Goal: Book appointment/travel/reservation

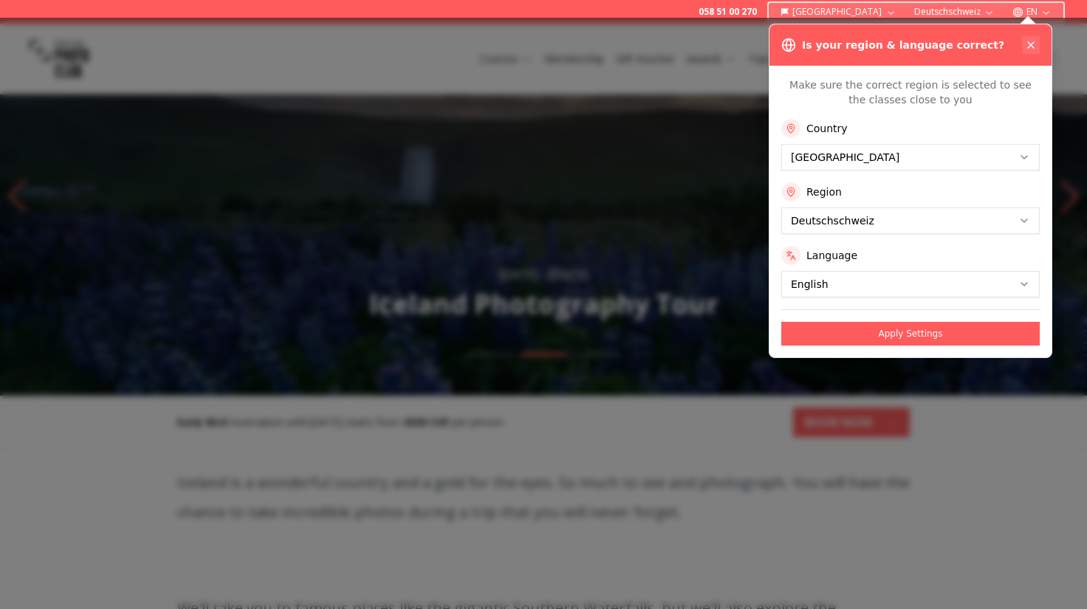
click at [1031, 44] on icon at bounding box center [1031, 45] width 6 height 6
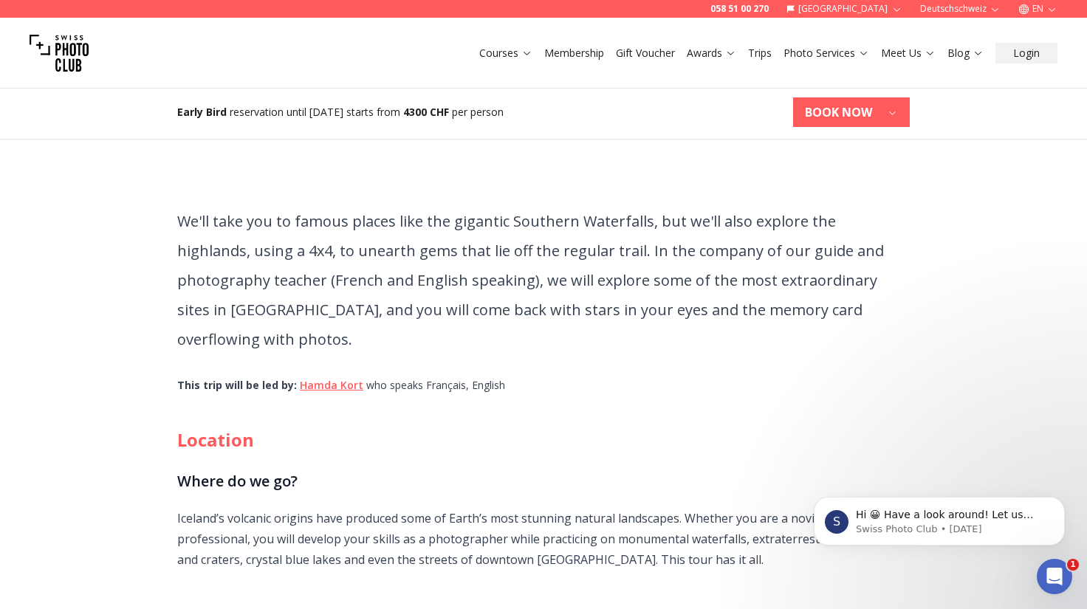
scroll to position [443, 0]
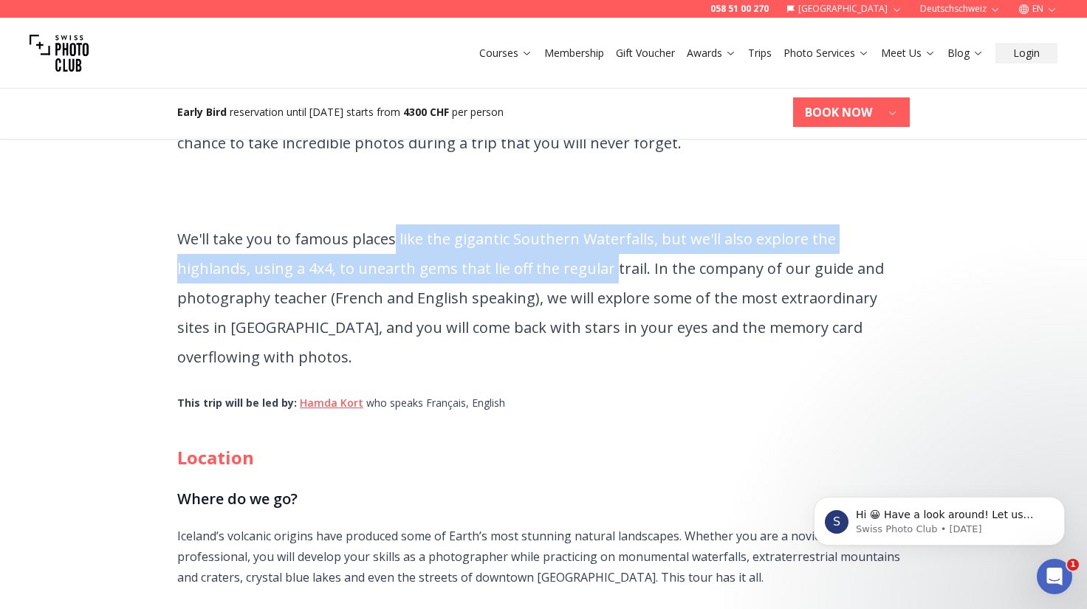
drag, startPoint x: 395, startPoint y: 241, endPoint x: 532, endPoint y: 261, distance: 138.1
click at [532, 261] on p "We'll take you to famous places like the gigantic Southern Waterfalls, but we'l…" at bounding box center [543, 299] width 733 height 148
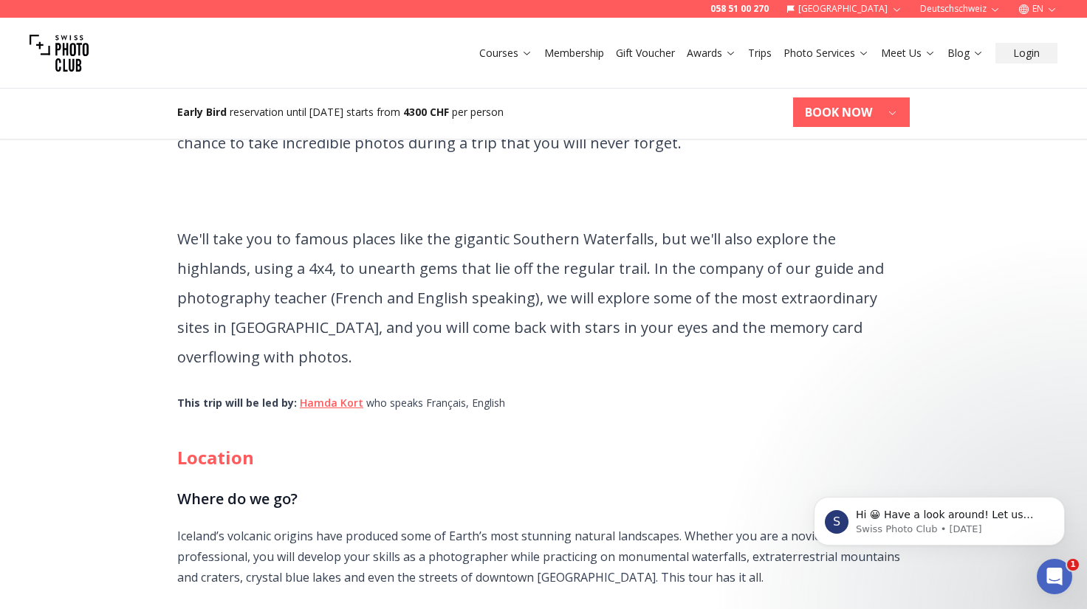
click at [797, 273] on p "We'll take you to famous places like the gigantic Southern Waterfalls, but we'l…" at bounding box center [543, 299] width 733 height 148
drag, startPoint x: 334, startPoint y: 273, endPoint x: 471, endPoint y: 267, distance: 136.7
click at [471, 267] on p "We'll take you to famous places like the gigantic Southern Waterfalls, but we'l…" at bounding box center [543, 299] width 733 height 148
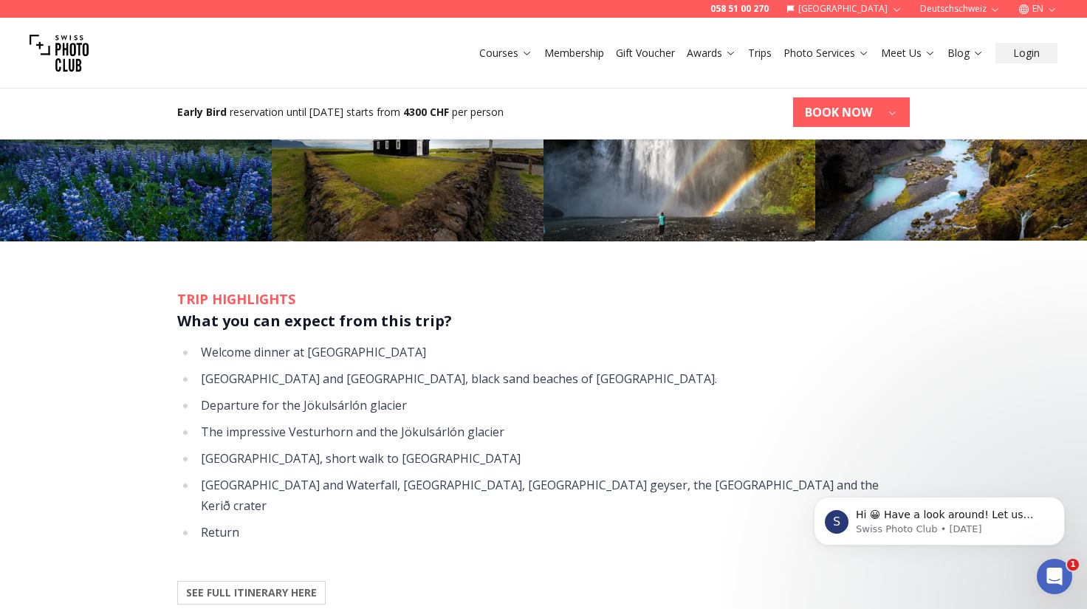
scroll to position [1699, 0]
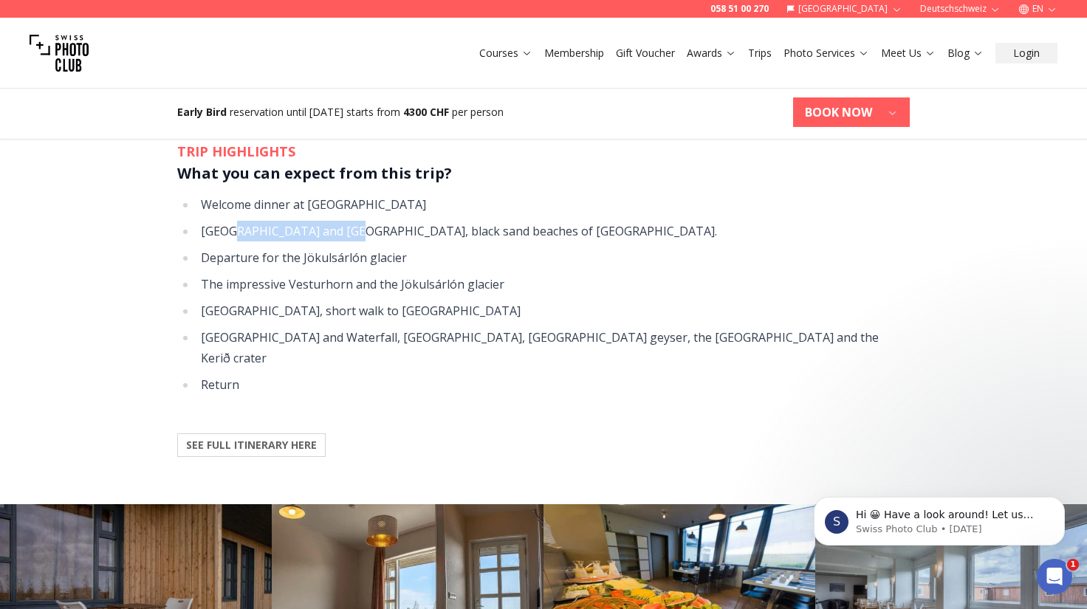
drag, startPoint x: 227, startPoint y: 199, endPoint x: 343, endPoint y: 199, distance: 116.0
click at [343, 221] on li "[GEOGRAPHIC_DATA] and [GEOGRAPHIC_DATA], black sand beaches of [GEOGRAPHIC_DATA…" at bounding box center [553, 231] width 714 height 21
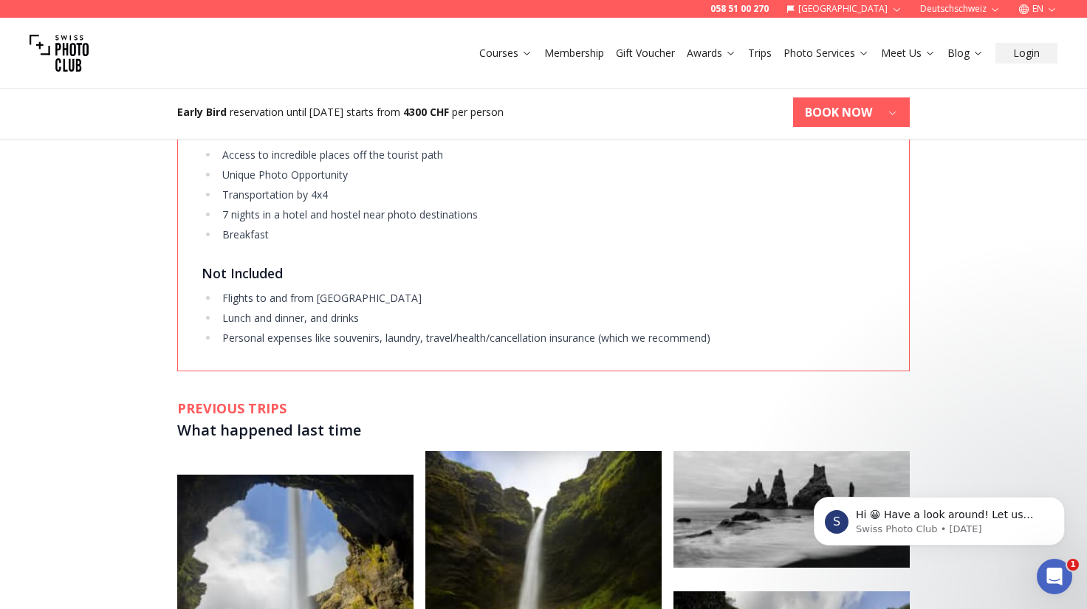
scroll to position [3028, 0]
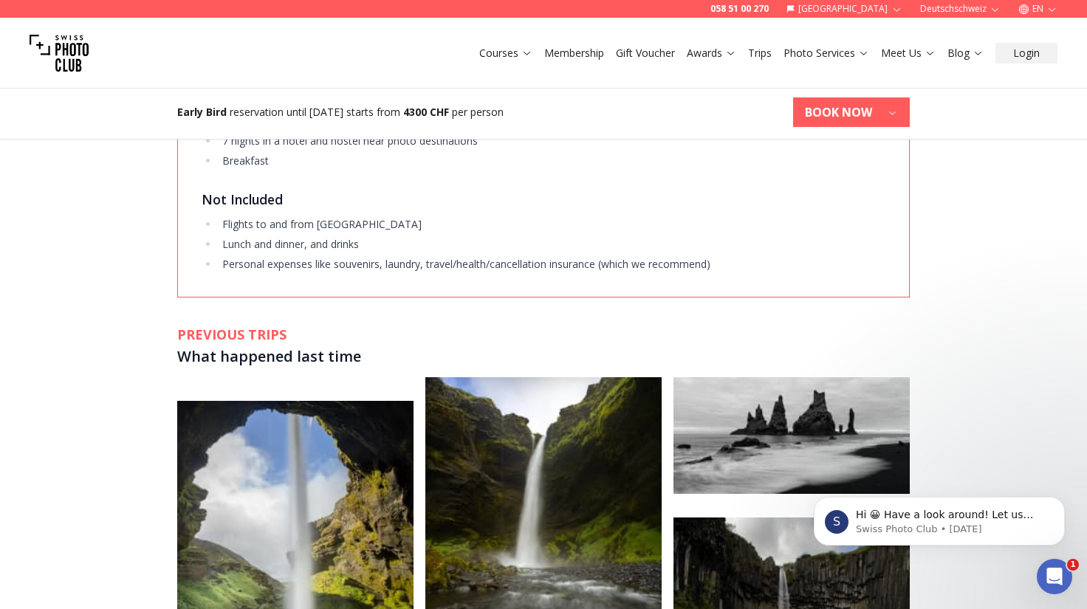
click at [754, 58] on link "Trips" at bounding box center [760, 53] width 24 height 15
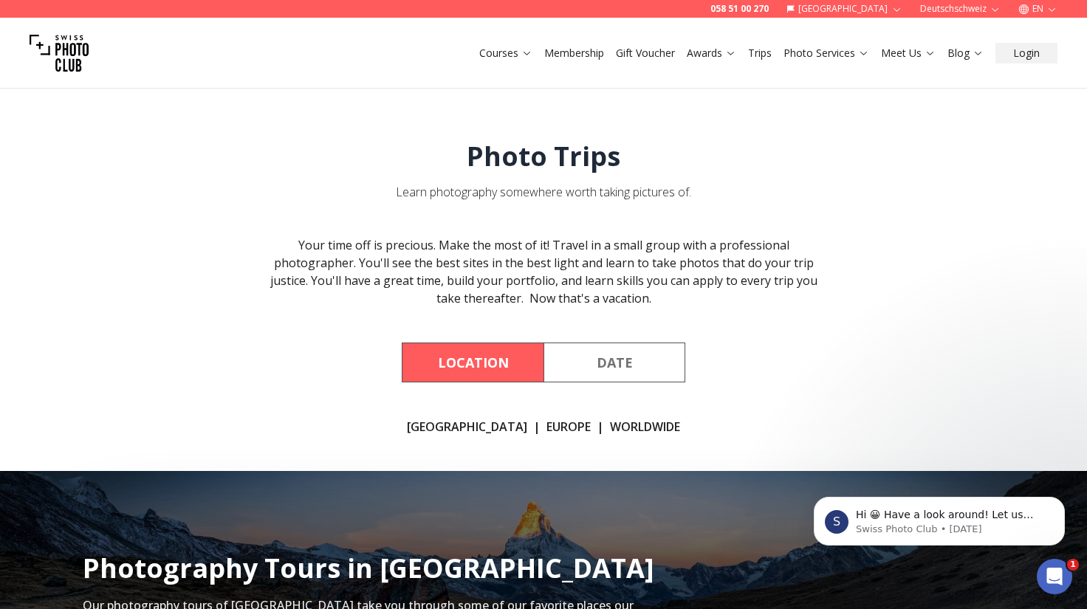
scroll to position [74, 0]
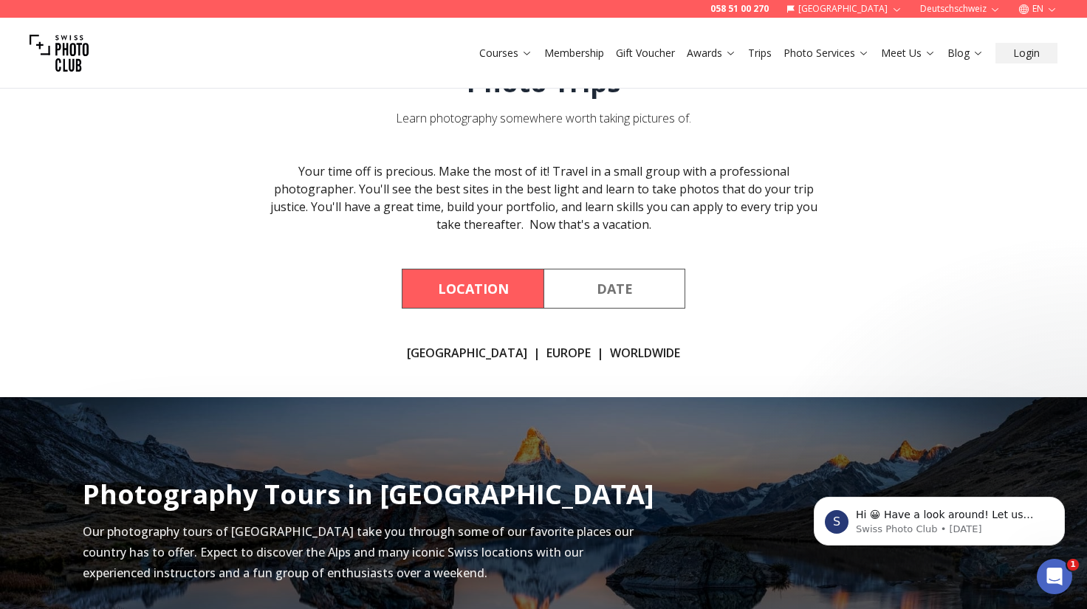
click at [629, 287] on button "Date" at bounding box center [615, 289] width 142 height 40
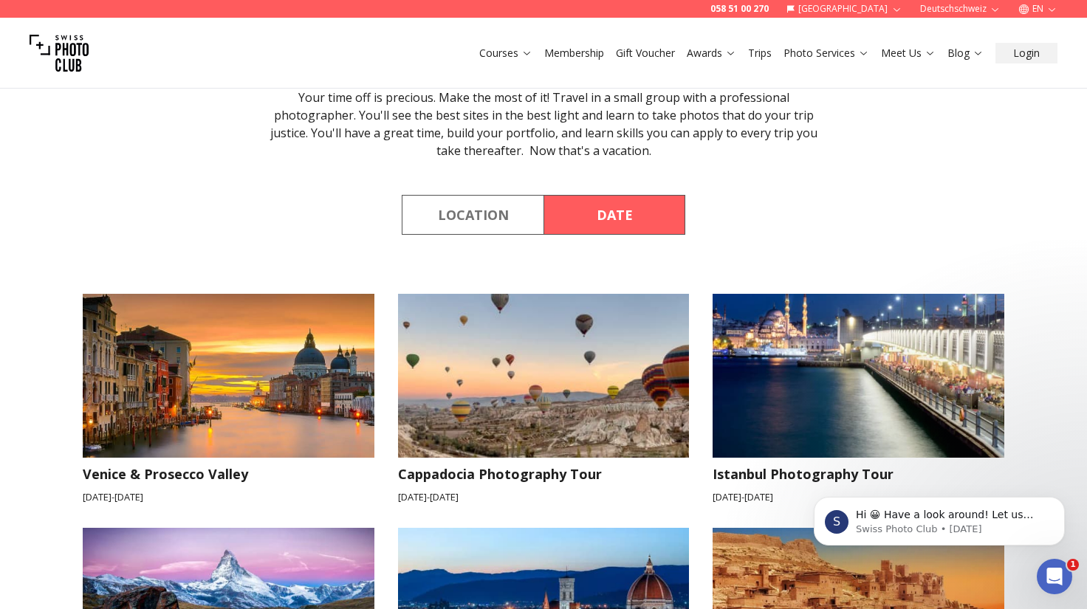
scroll to position [222, 0]
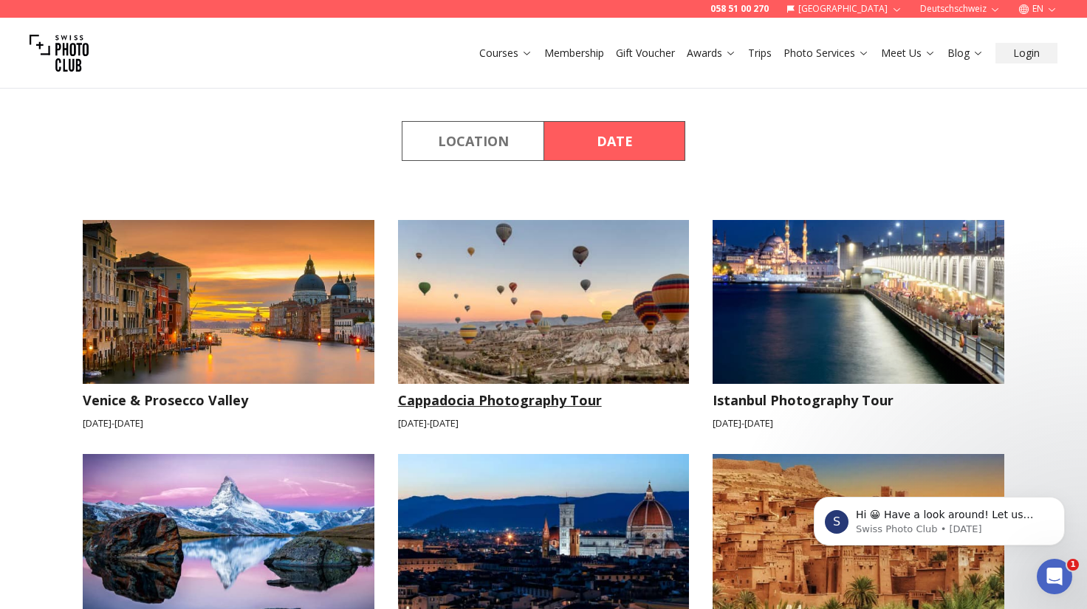
click at [507, 342] on img at bounding box center [544, 302] width 292 height 164
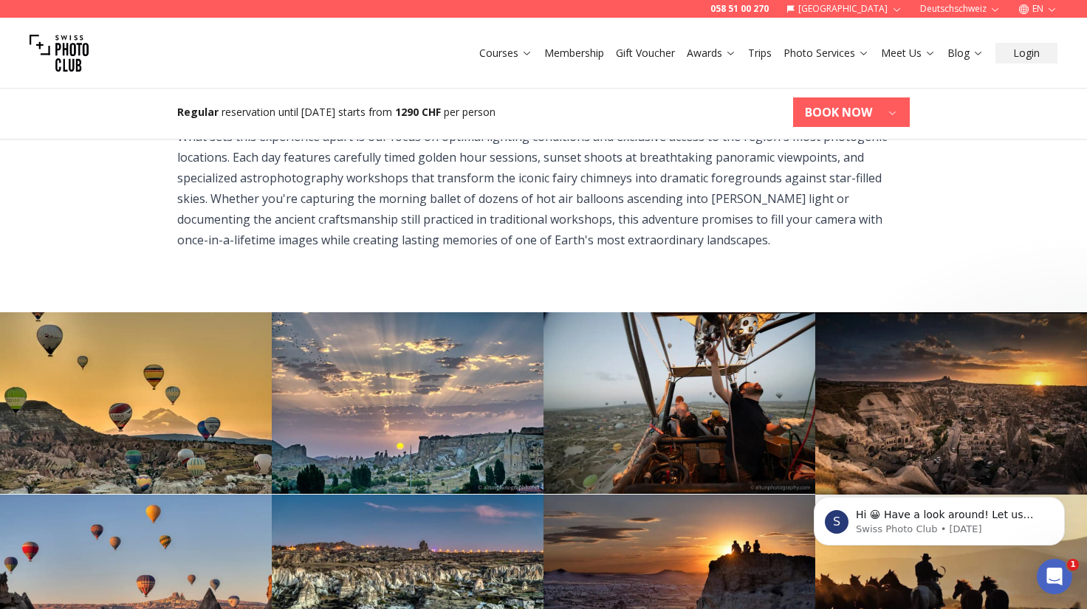
scroll to position [1108, 0]
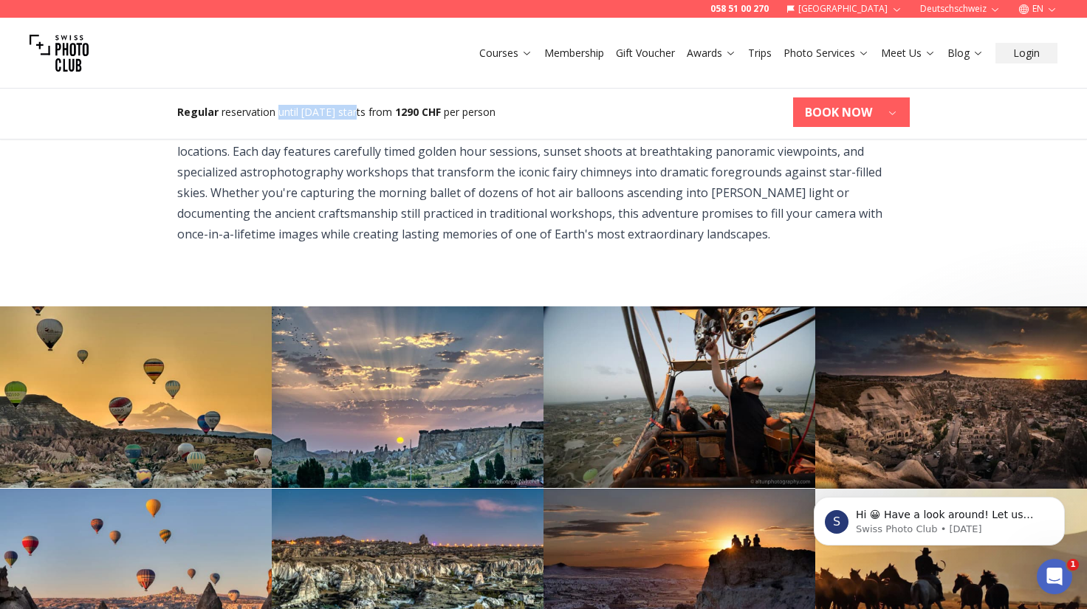
drag, startPoint x: 278, startPoint y: 114, endPoint x: 366, endPoint y: 109, distance: 88.0
click at [366, 109] on span "reservation until [DATE] starts from" at bounding box center [307, 112] width 171 height 14
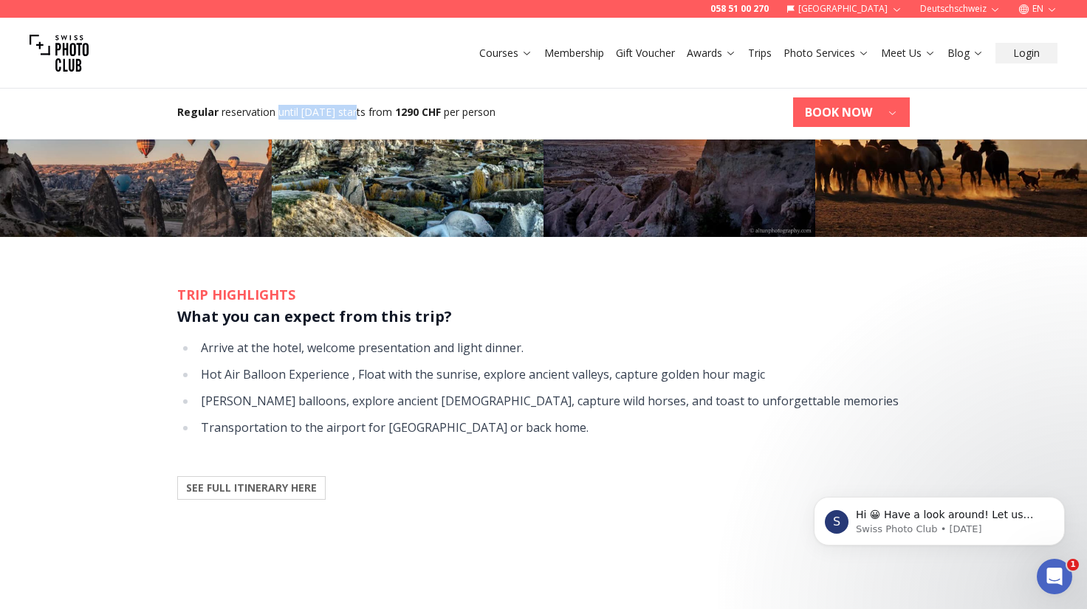
scroll to position [1551, 0]
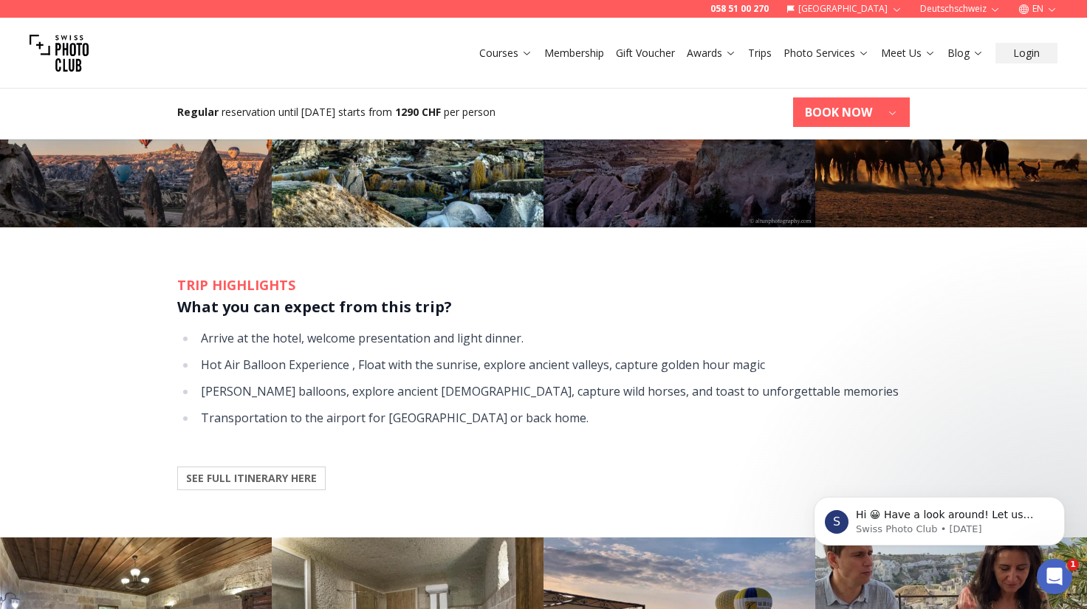
click at [271, 355] on li "Hot Air Balloon Experience , Float with the sunrise, explore ancient valleys, c…" at bounding box center [553, 365] width 714 height 21
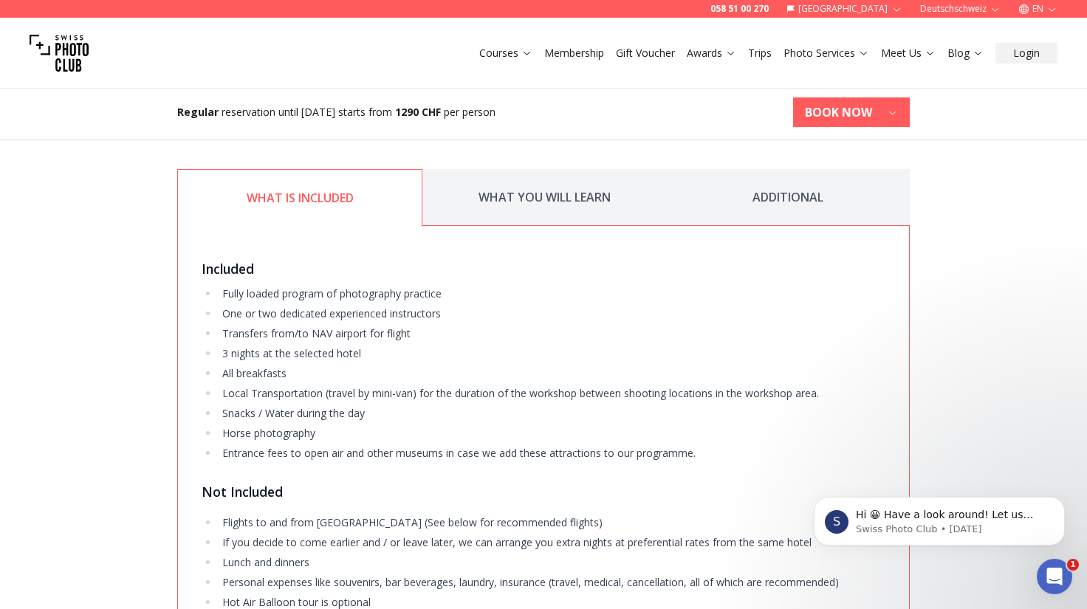
scroll to position [2536, 0]
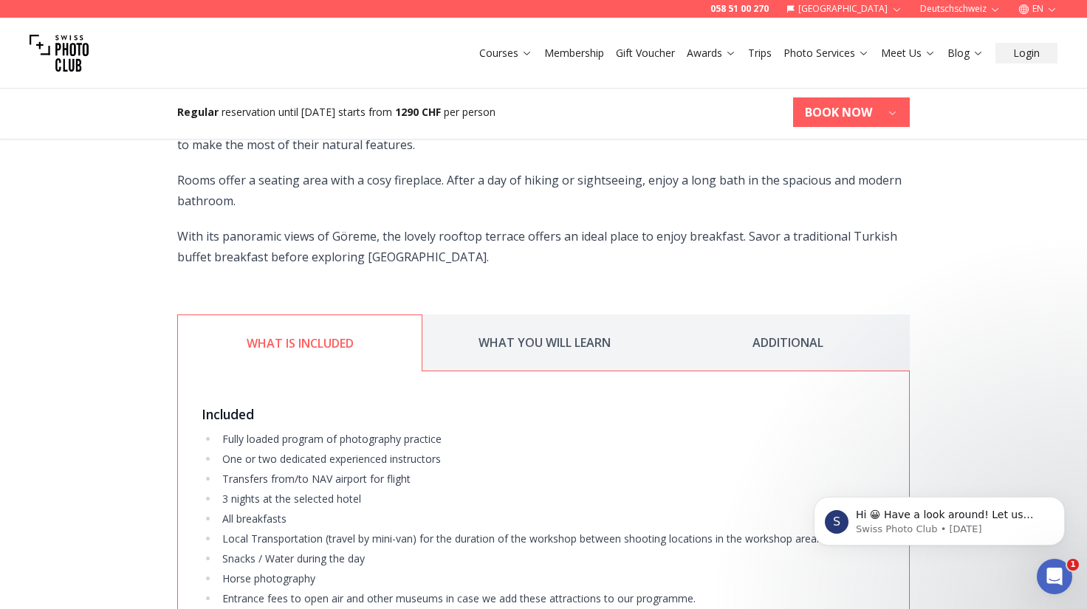
click at [557, 315] on button "WHAT YOU WILL LEARN" at bounding box center [544, 343] width 244 height 57
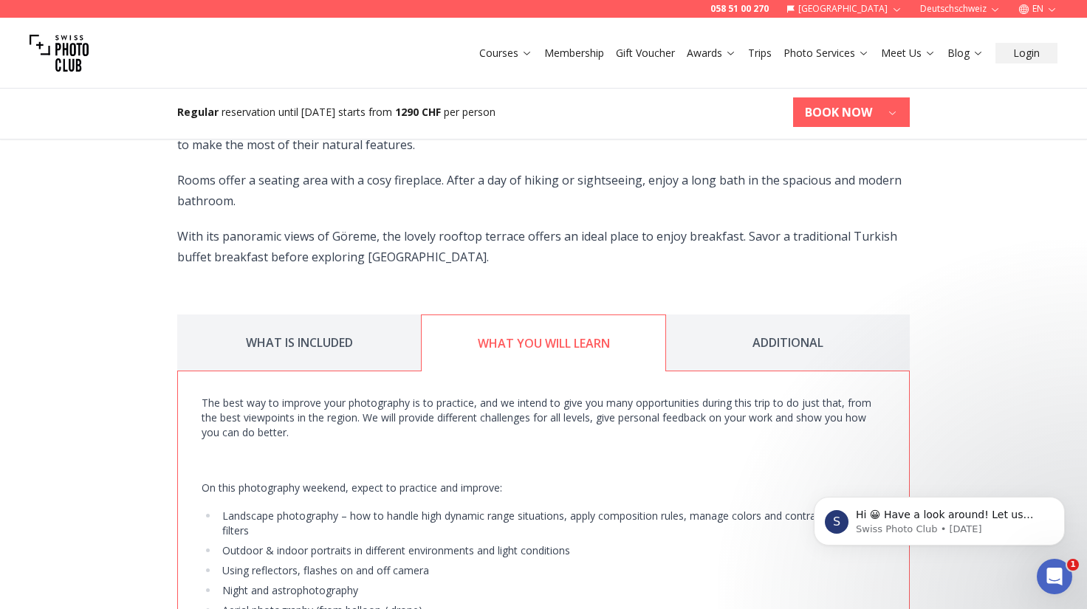
scroll to position [2610, 0]
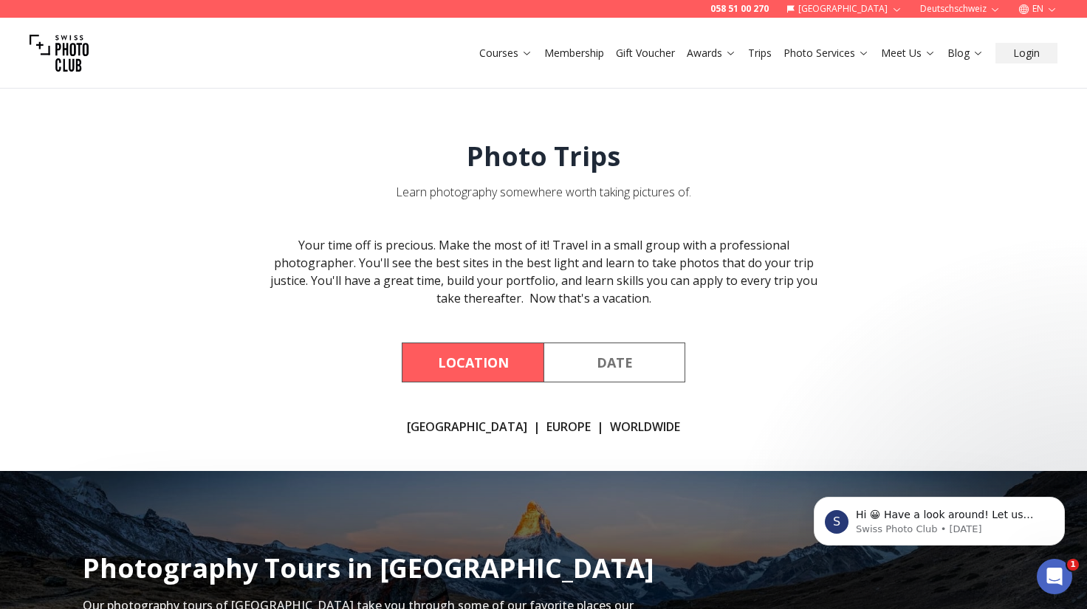
click at [617, 374] on button "Date" at bounding box center [615, 363] width 142 height 40
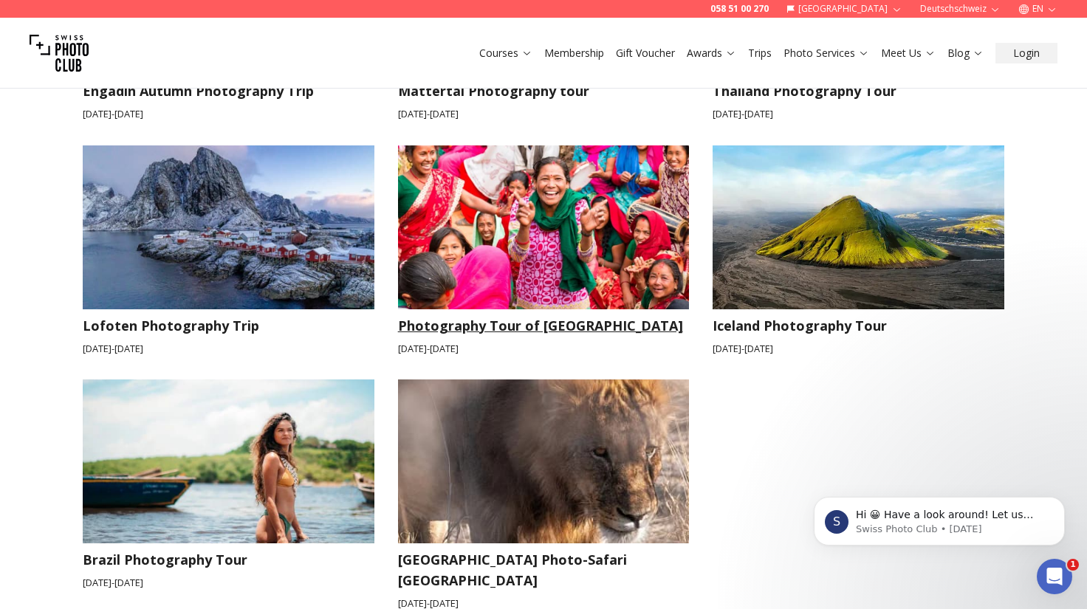
scroll to position [1034, 0]
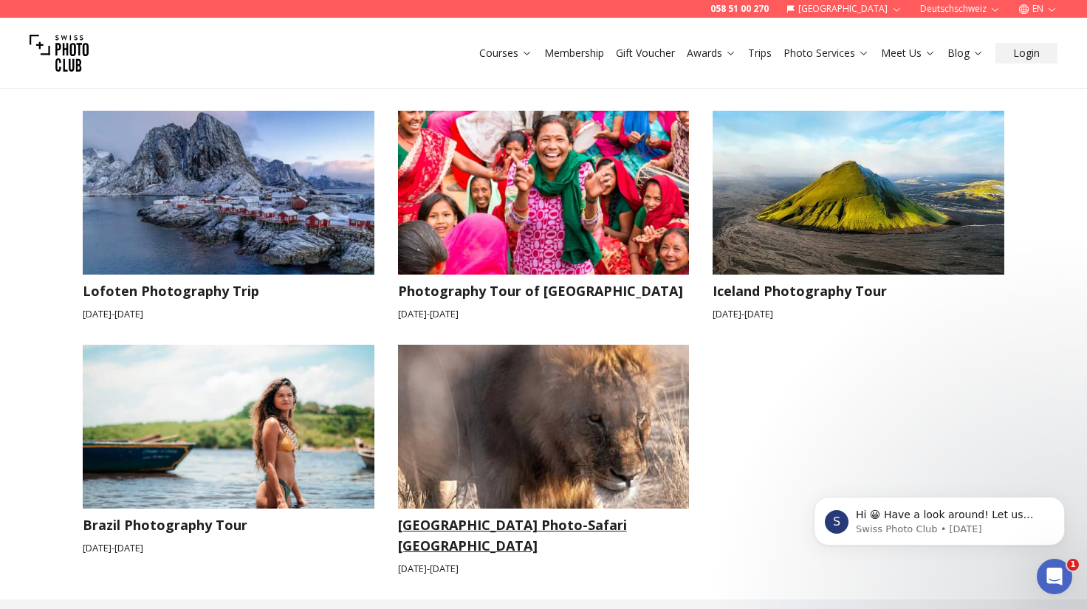
click at [575, 433] on img at bounding box center [544, 427] width 292 height 164
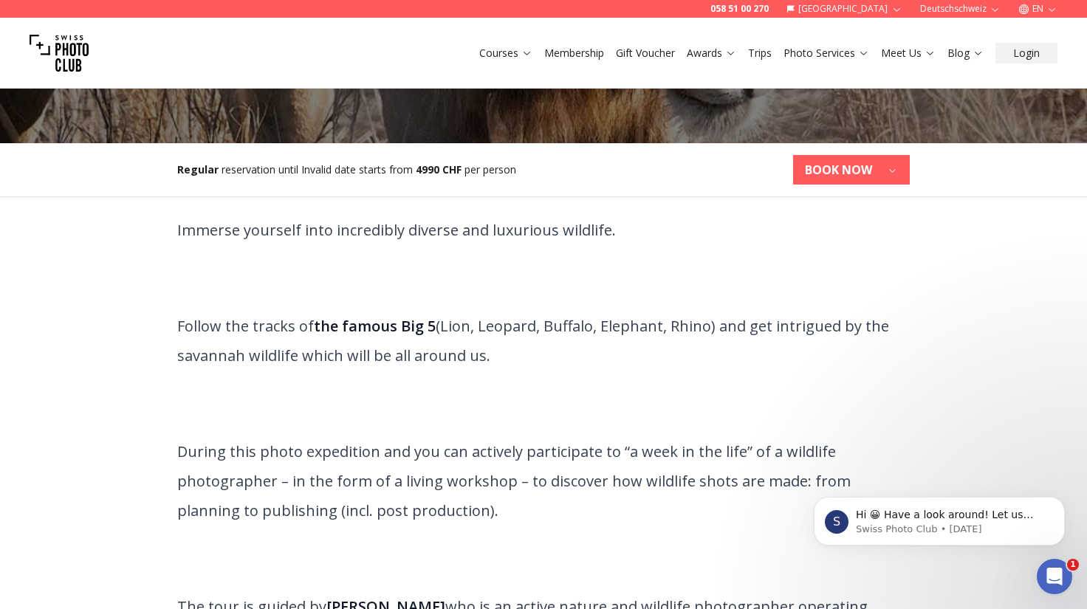
scroll to position [369, 0]
